Goal: Task Accomplishment & Management: Manage account settings

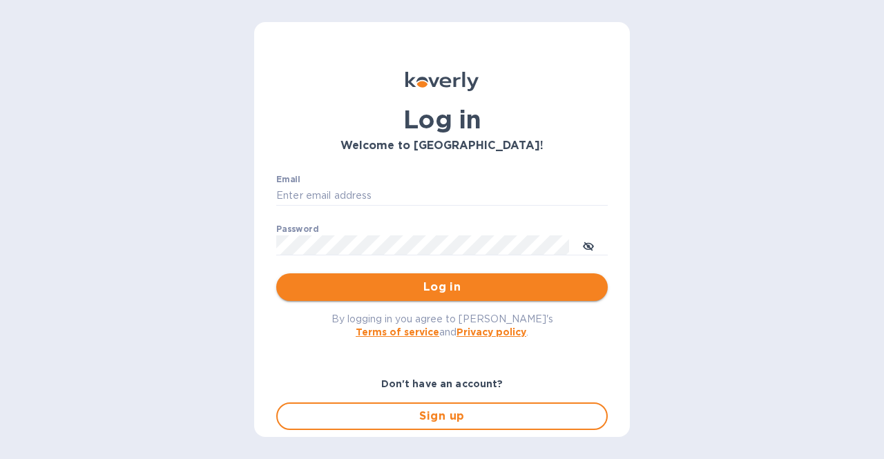
type input "[EMAIL_ADDRESS][DOMAIN_NAME]"
click at [407, 293] on span "Log in" at bounding box center [441, 287] width 309 height 17
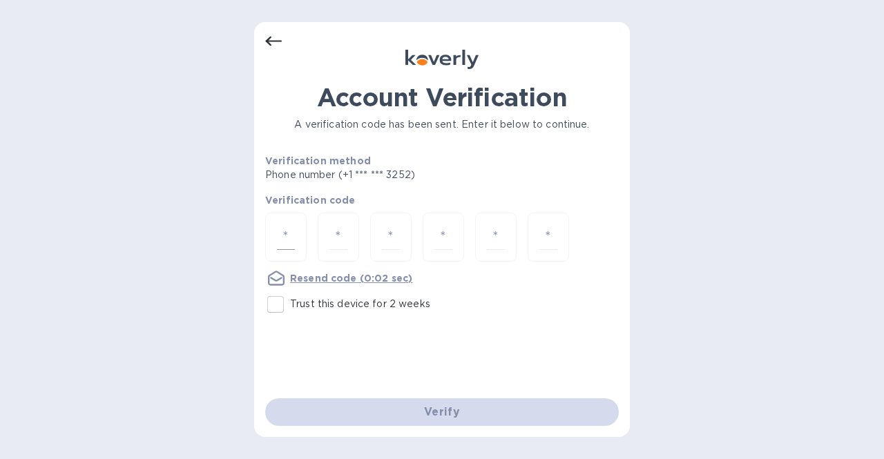
click at [282, 231] on input "number" at bounding box center [286, 237] width 18 height 26
type input "2"
type input "7"
type input "9"
type input "0"
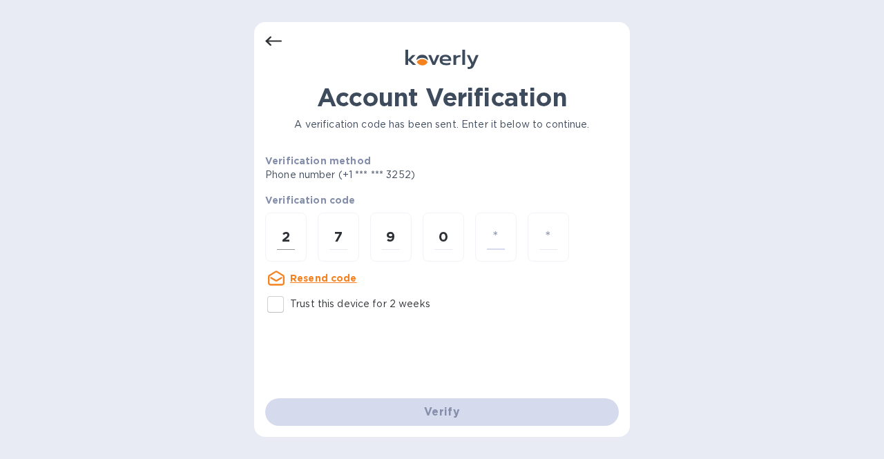
type input "6"
type input "3"
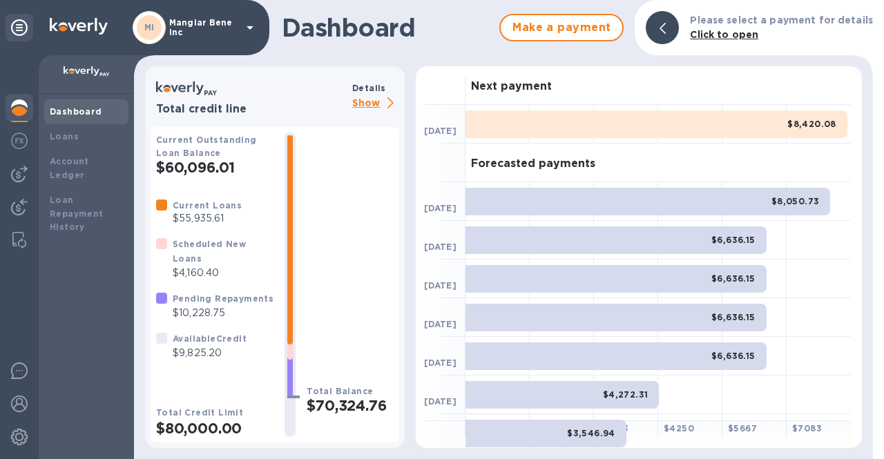
click at [371, 101] on p "Show" at bounding box center [375, 103] width 47 height 17
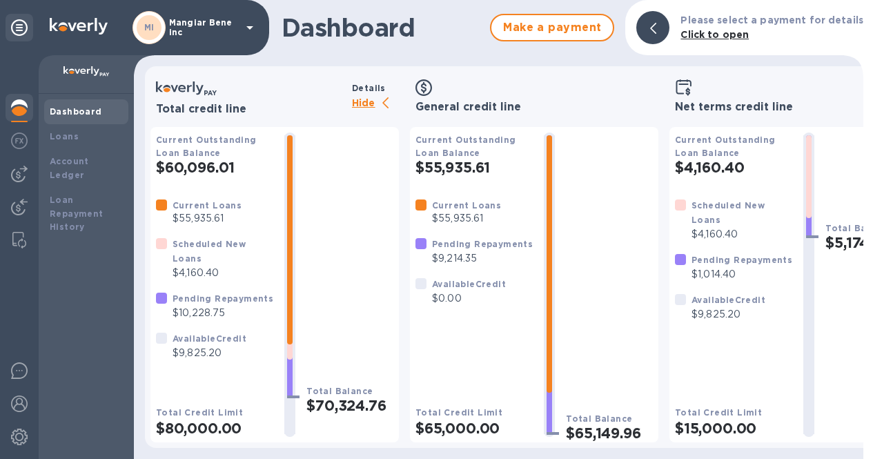
click at [247, 27] on icon at bounding box center [249, 27] width 7 height 3
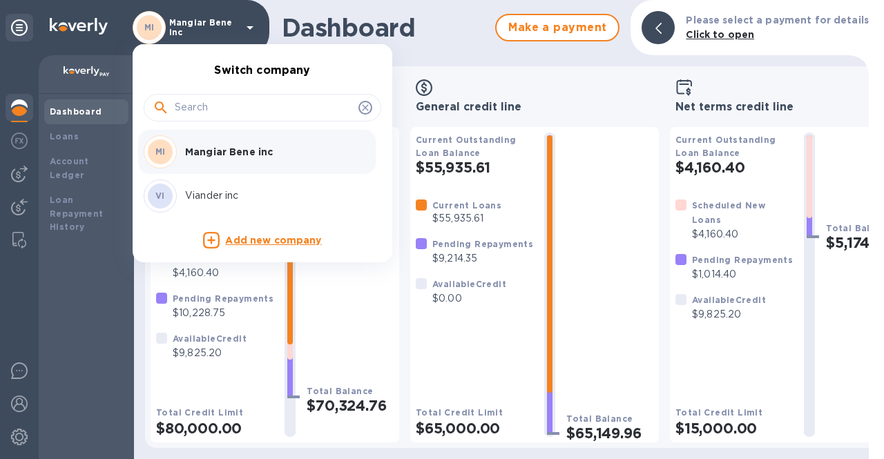
click at [225, 195] on p "Viander inc" at bounding box center [272, 195] width 174 height 14
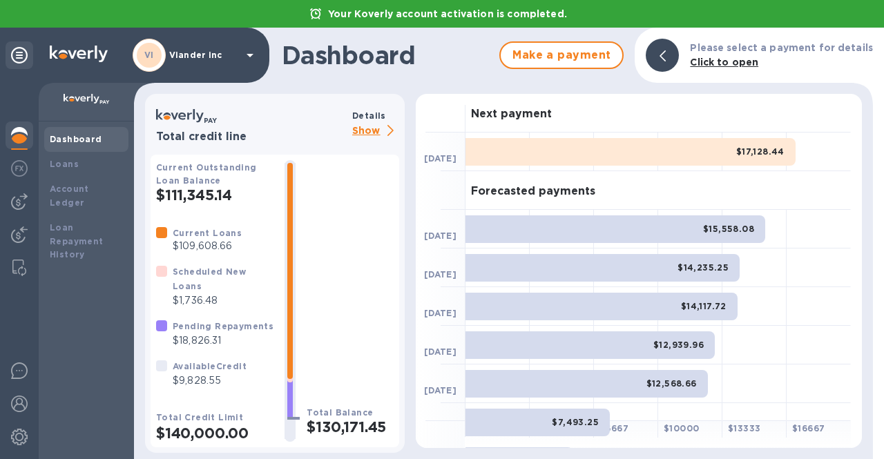
click at [372, 136] on p "Show" at bounding box center [375, 131] width 47 height 17
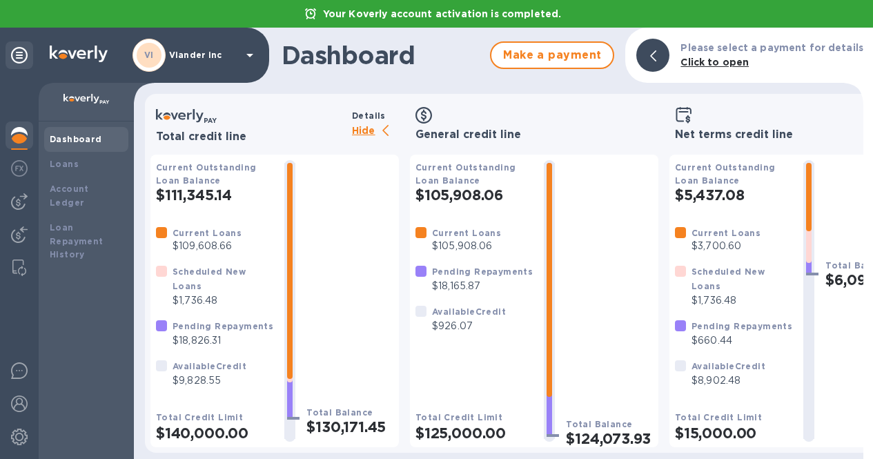
scroll to position [10, 0]
click at [9, 188] on div at bounding box center [20, 202] width 28 height 28
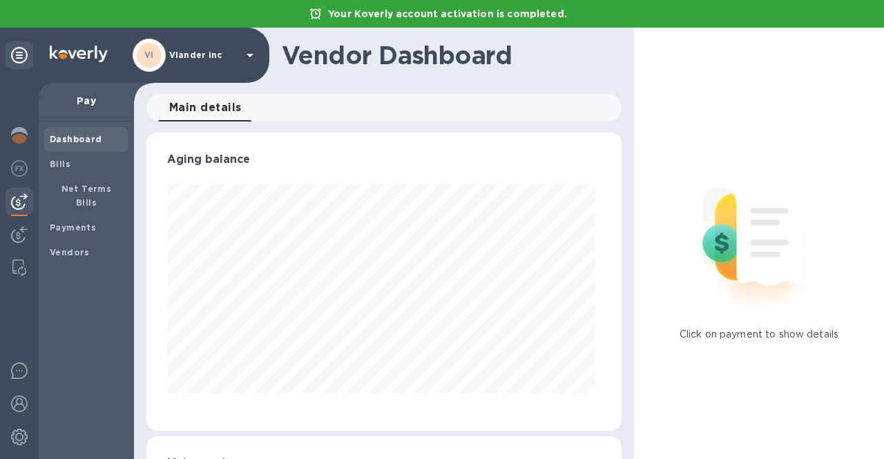
scroll to position [298, 469]
click at [53, 167] on b "Bills" at bounding box center [60, 164] width 21 height 10
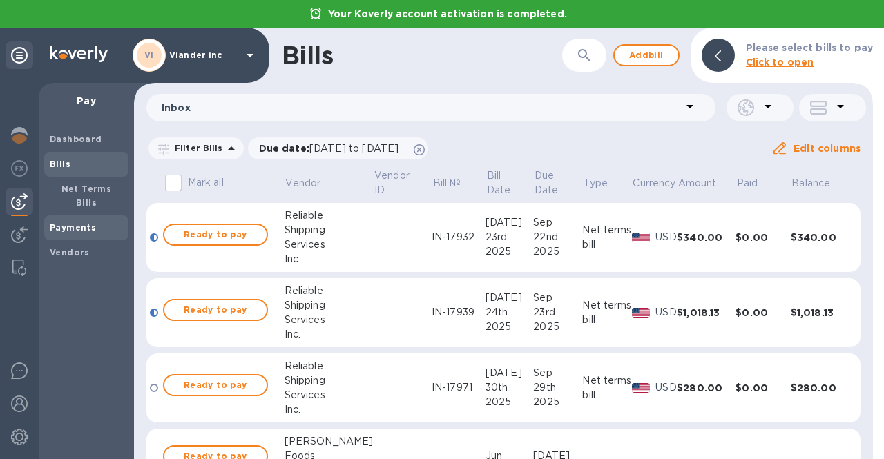
click at [75, 222] on b "Payments" at bounding box center [73, 227] width 46 height 10
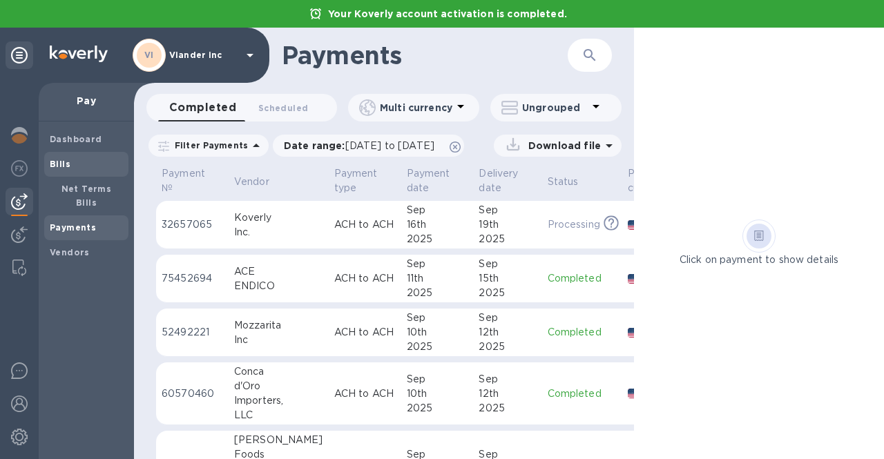
click at [92, 164] on span "Bills" at bounding box center [86, 164] width 73 height 14
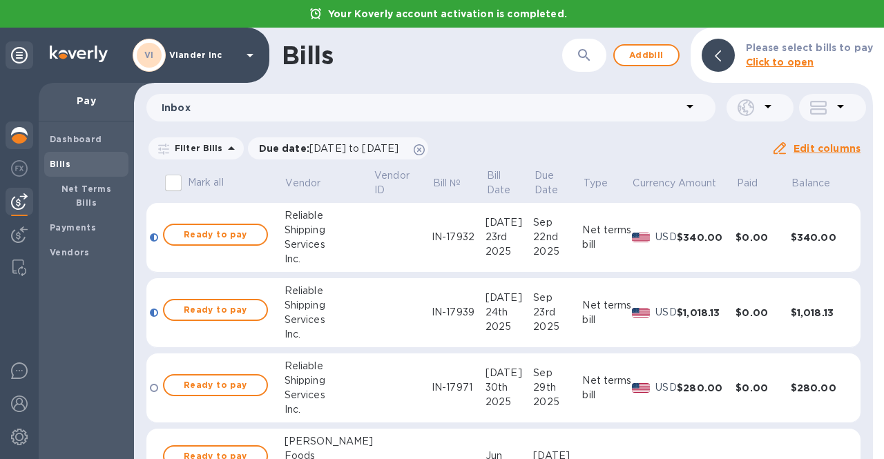
click at [19, 139] on img at bounding box center [19, 135] width 17 height 17
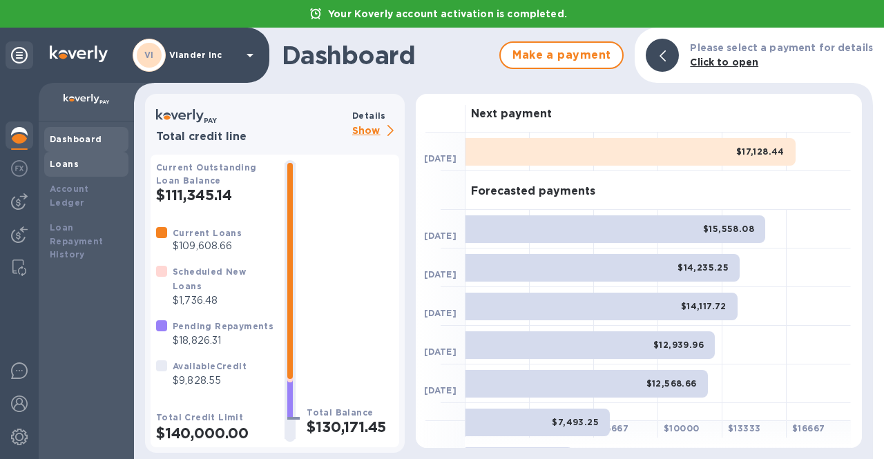
click at [59, 164] on b "Loans" at bounding box center [64, 164] width 29 height 10
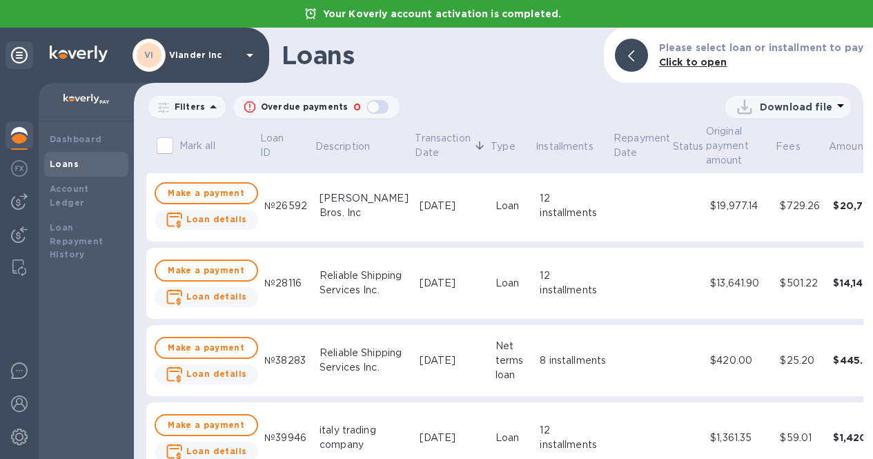
scroll to position [966, 0]
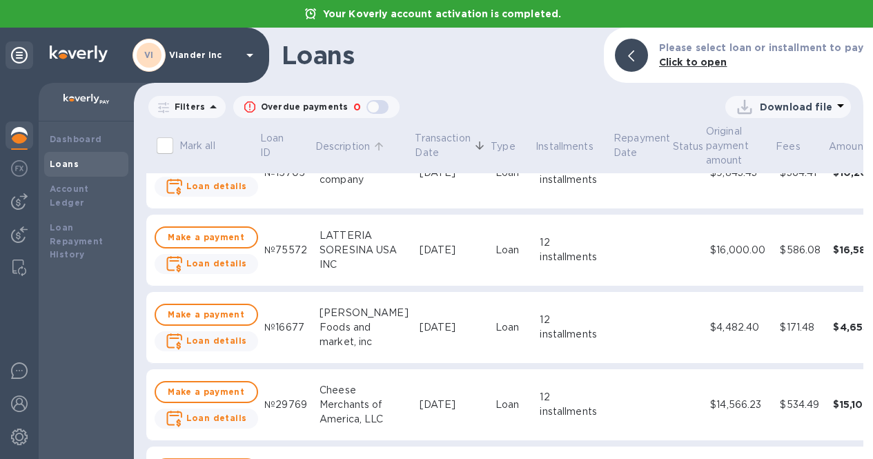
click at [327, 148] on p "Description" at bounding box center [342, 146] width 55 height 14
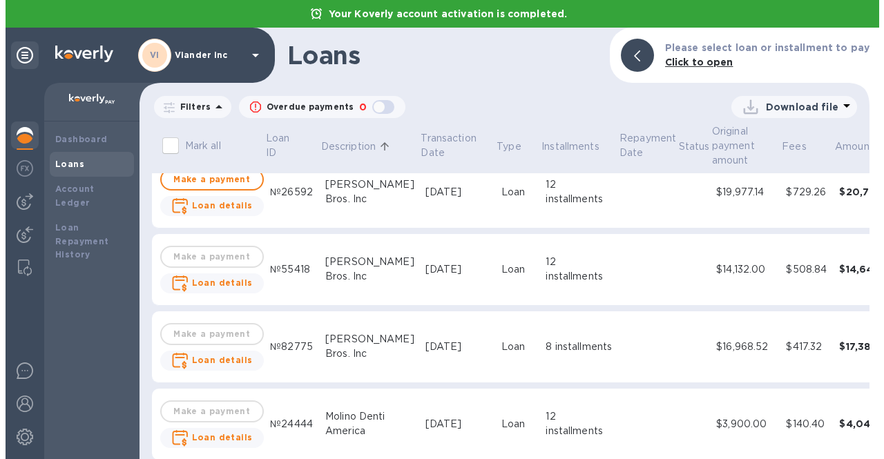
scroll to position [2140, 0]
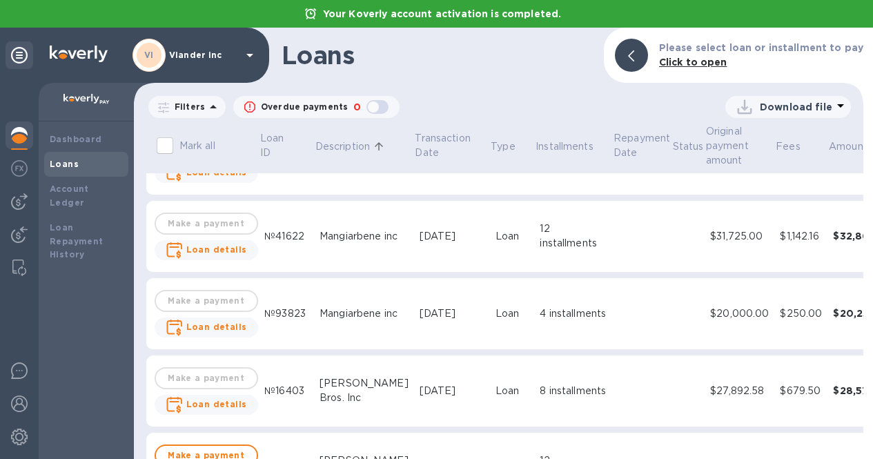
click at [206, 52] on p "Viander inc" at bounding box center [203, 55] width 69 height 10
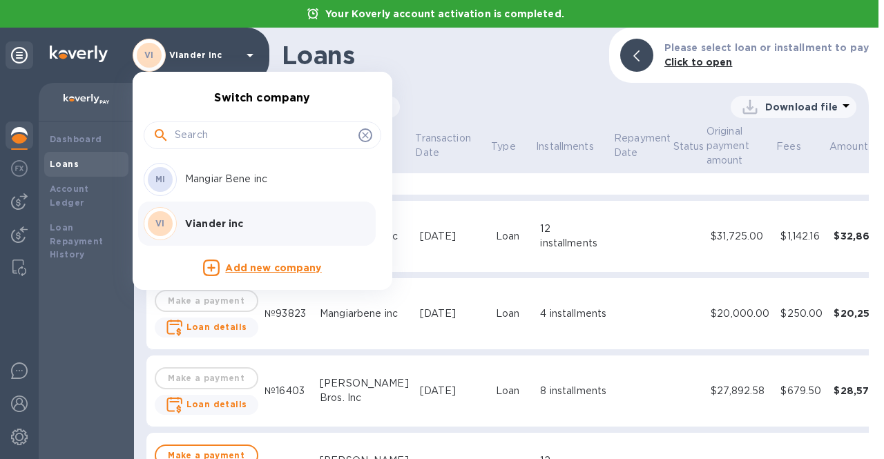
click at [224, 184] on p "Mangiar Bene inc" at bounding box center [272, 179] width 174 height 14
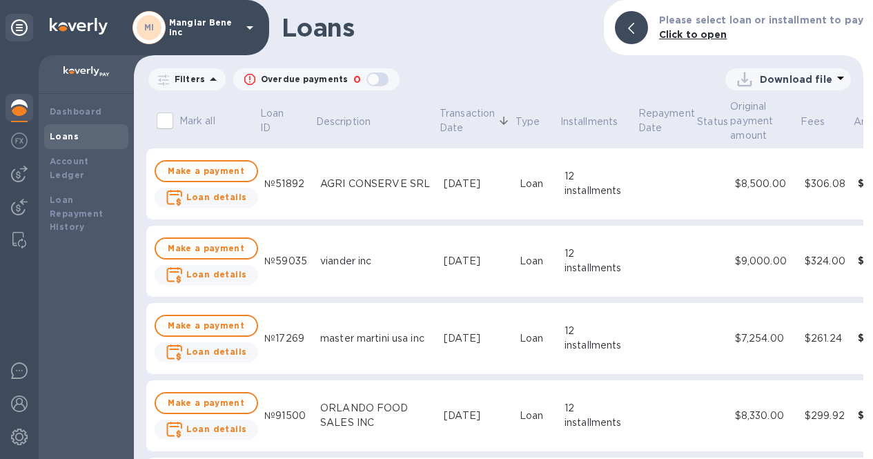
click at [22, 103] on img at bounding box center [19, 107] width 17 height 17
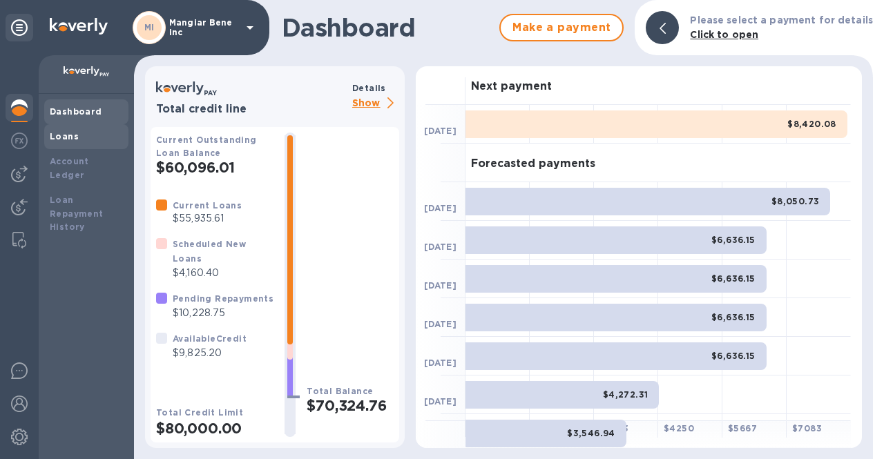
click at [76, 131] on div "Loans" at bounding box center [86, 137] width 73 height 14
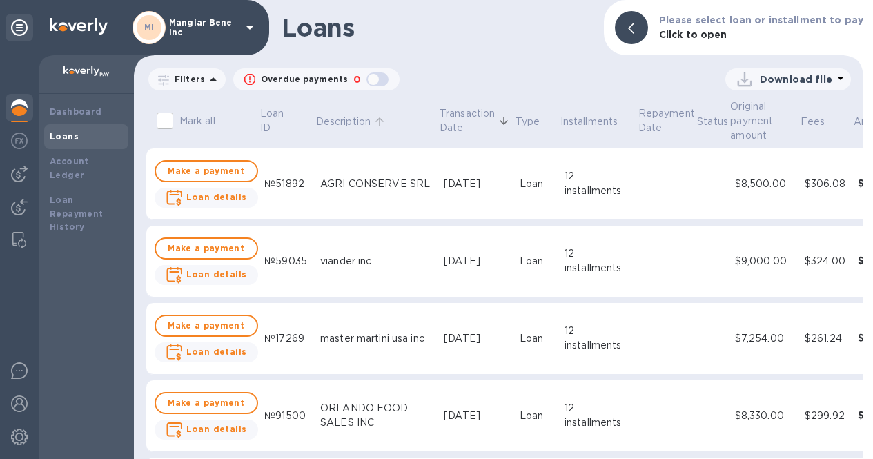
click at [340, 121] on p "Description" at bounding box center [343, 122] width 55 height 14
